Goal: Task Accomplishment & Management: Use online tool/utility

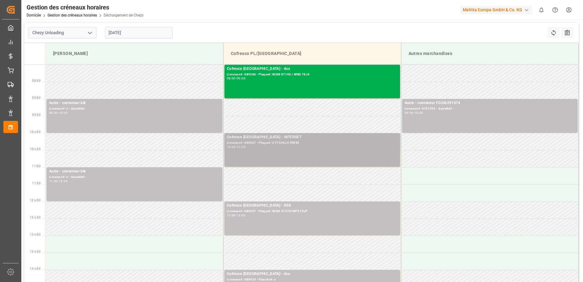
click at [276, 149] on div "Cofresco Pologne - INTERSET Livraison# :489367 - Plaque# :CT7229L/CTR59E 10:00 …" at bounding box center [312, 149] width 171 height 31
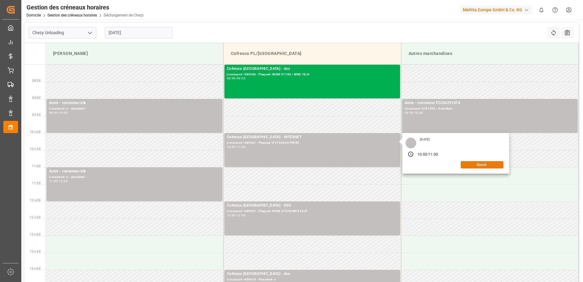
click at [478, 167] on button "Ouvrir" at bounding box center [482, 164] width 43 height 7
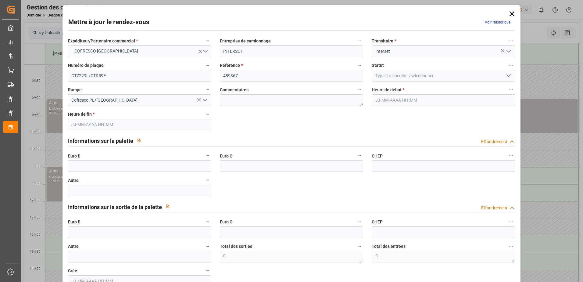
type input "11-09-2025 10:00"
type input "11-09-2025 11:00"
type input "03-09-2025 08:39"
click at [89, 167] on input "text" at bounding box center [139, 166] width 143 height 12
type input "33"
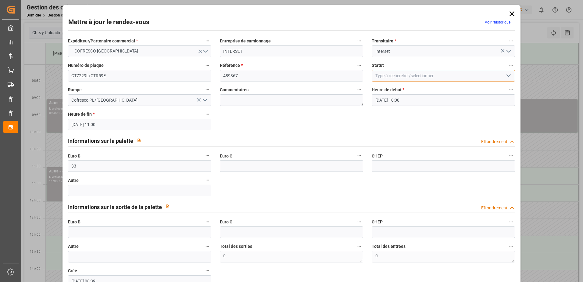
type input "In Progress"
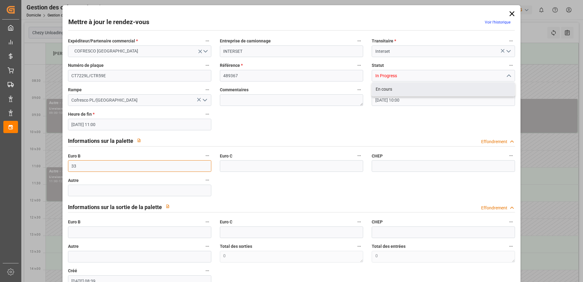
type input "3"
type input "0"
click at [81, 234] on input "text" at bounding box center [139, 232] width 143 height 12
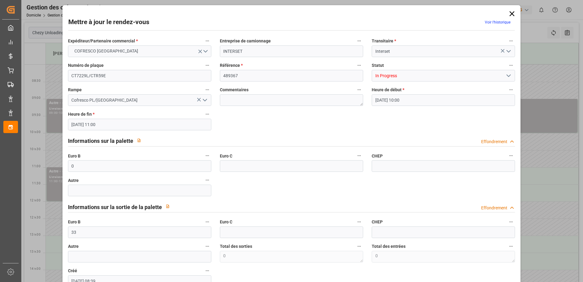
click at [509, 77] on icon "Ouvrir le menu" at bounding box center [508, 75] width 7 height 7
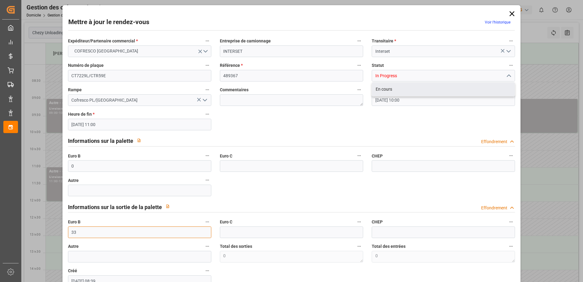
click at [79, 234] on input "33" at bounding box center [139, 232] width 143 height 12
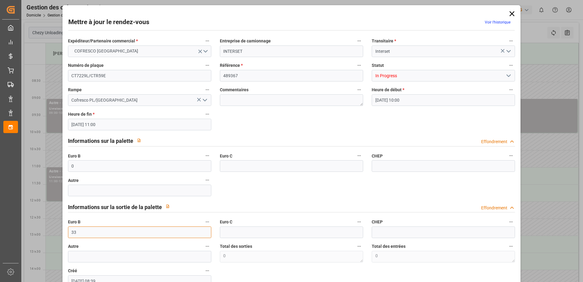
click at [84, 231] on input "33" at bounding box center [139, 232] width 143 height 12
type input "3"
type input "0"
click at [509, 75] on polyline "Ouvrir le menu" at bounding box center [509, 76] width 4 height 2
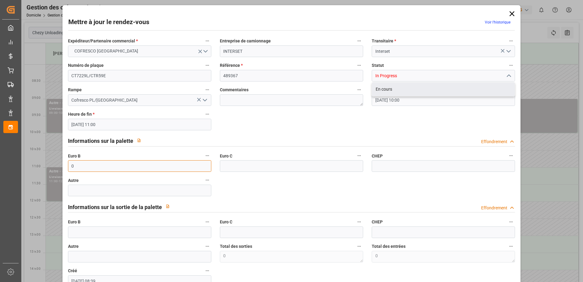
click at [80, 167] on input "0" at bounding box center [139, 166] width 143 height 12
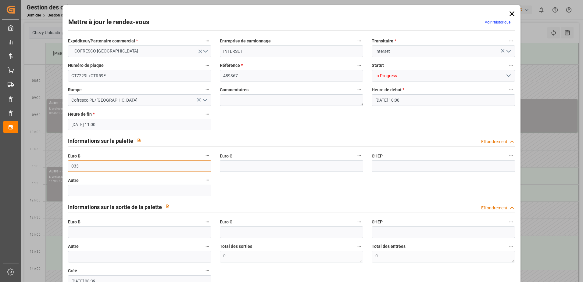
type input "33"
click at [506, 77] on icon "Ouvrir le menu" at bounding box center [508, 75] width 7 height 7
click at [506, 77] on icon "Fermer le menu" at bounding box center [508, 75] width 7 height 7
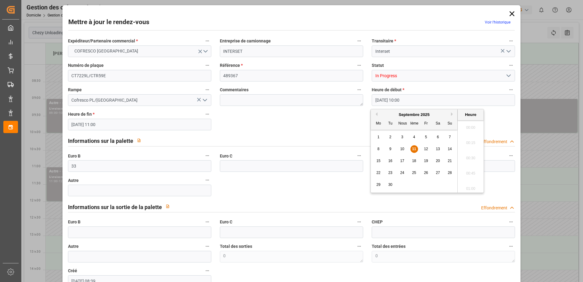
scroll to position [581, 0]
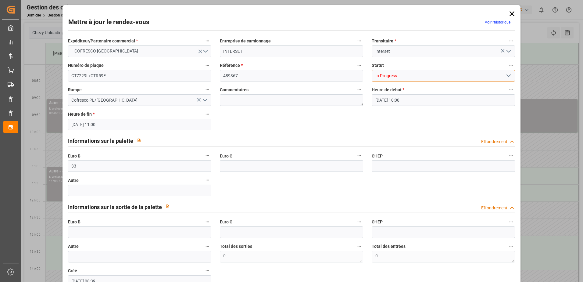
drag, startPoint x: 471, startPoint y: 102, endPoint x: 511, endPoint y: 75, distance: 48.0
click at [511, 75] on input "In Progress" at bounding box center [443, 76] width 143 height 12
click at [509, 77] on icon "Ouvrir le menu" at bounding box center [508, 75] width 7 height 7
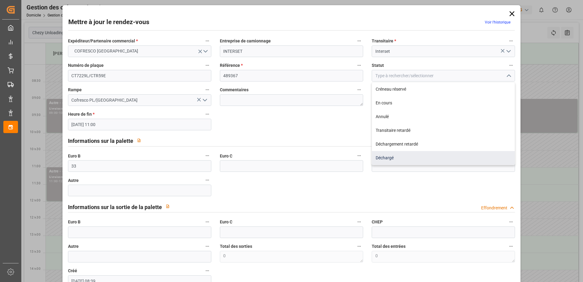
click at [382, 159] on div "Déchargé" at bounding box center [443, 158] width 143 height 14
type input "Unloaded"
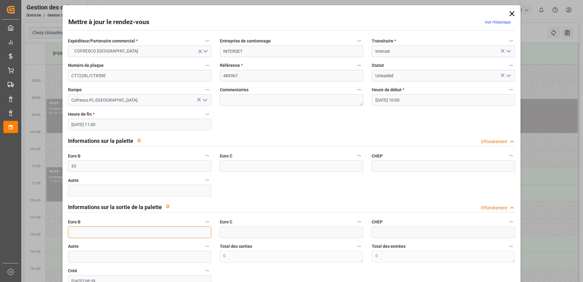
click at [81, 233] on input "text" at bounding box center [139, 232] width 143 height 12
click at [508, 71] on button "Ouvrir le menu" at bounding box center [508, 75] width 9 height 9
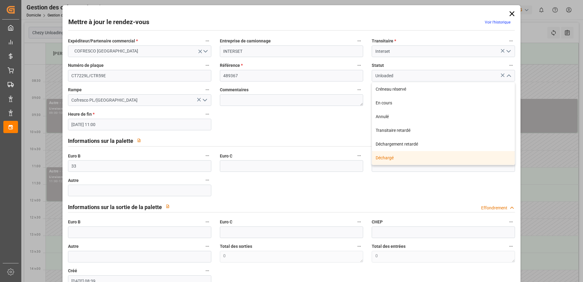
click at [394, 157] on div "Déchargé" at bounding box center [443, 158] width 143 height 14
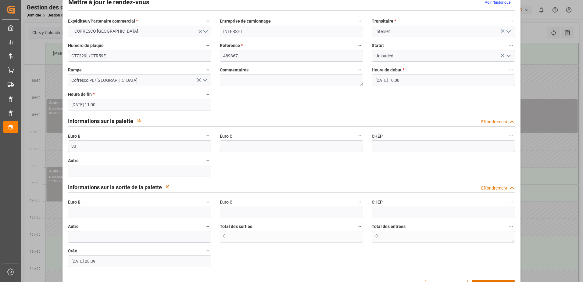
scroll to position [40, 0]
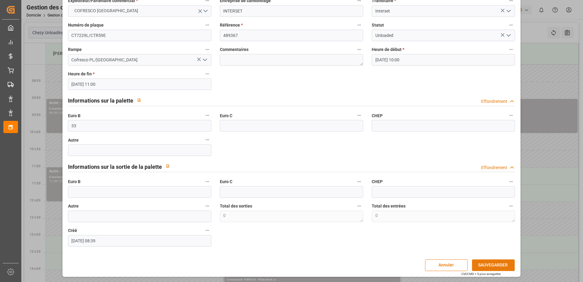
click at [499, 261] on button "SAUVEGARDER" at bounding box center [493, 265] width 43 height 12
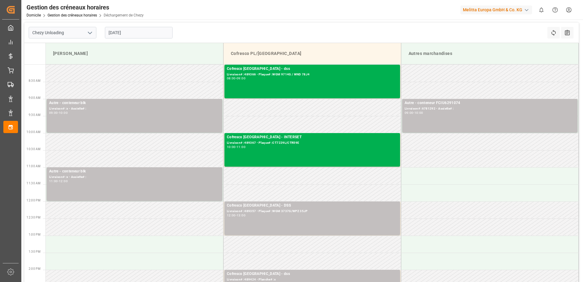
type input "Chezy Unloading"
